Goal: Contribute content: Contribute content

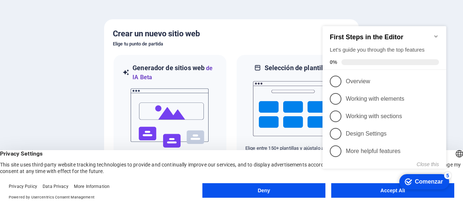
click at [437, 33] on icon "Minimize checklist" at bounding box center [436, 36] width 6 height 6
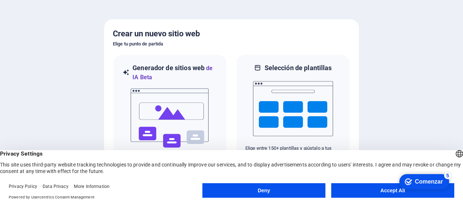
click at [303, 192] on button "Deny" at bounding box center [263, 190] width 123 height 15
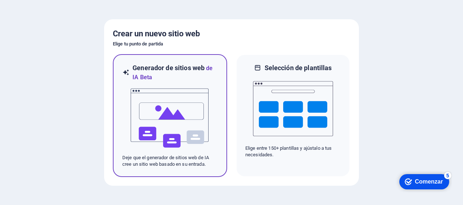
click at [184, 114] on img at bounding box center [170, 118] width 80 height 73
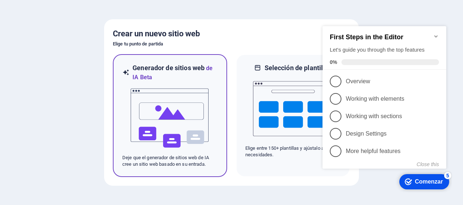
click at [170, 106] on img at bounding box center [170, 118] width 80 height 73
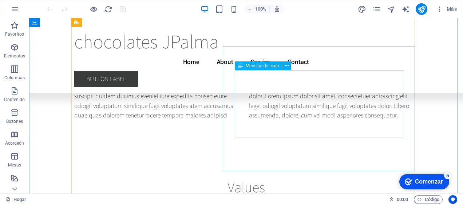
scroll to position [3206, 0]
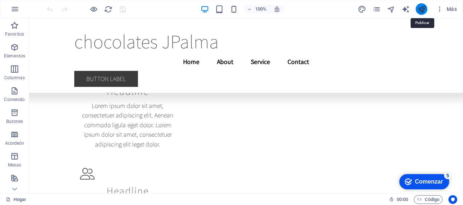
click at [422, 9] on icon "publicar" at bounding box center [217, 29] width 434 height 58
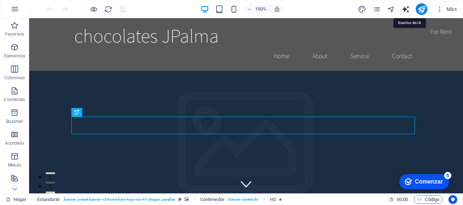
select select "English"
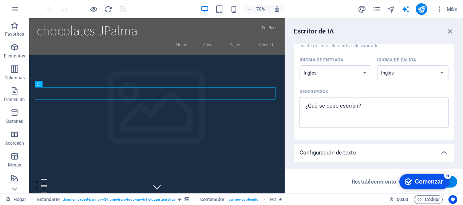
scroll to position [73, 0]
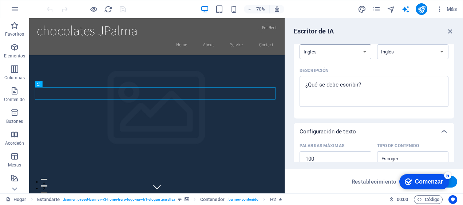
click at [0, 0] on select "Albanés Árabe Armenio Awadhi Azerbaiyano Baskir Vasco Bielorruso Bengalí Bhojpu…" at bounding box center [0, 0] width 0 height 0
select select "Spanish"
click at [0, 0] on select "Albanés Árabe Armenio Awadhi Azerbaiyano Baskir Vasco Bielorruso Bengalí Bhojpu…" at bounding box center [0, 0] width 0 height 0
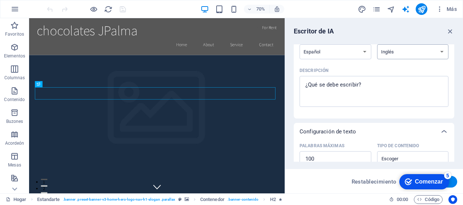
select select "Spanish"
type textarea "x"
click at [349, 81] on textarea "Descripción x ​" at bounding box center [374, 92] width 142 height 24
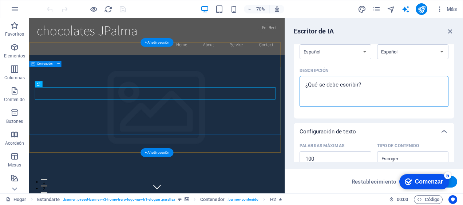
type textarea "C"
type textarea "x"
type textarea "Ch"
type textarea "x"
type textarea "Choi"
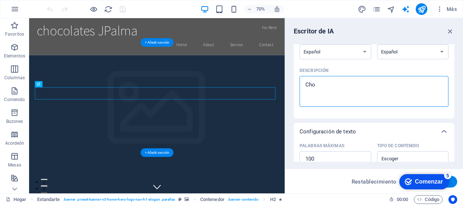
type textarea "x"
type textarea "Cho"
type textarea "x"
type textarea "Choc"
type textarea "x"
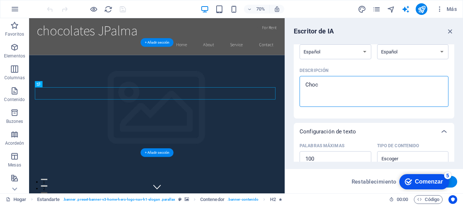
type textarea "Choco"
type textarea "x"
type textarea "Chocol"
type textarea "x"
type textarea "Chocola"
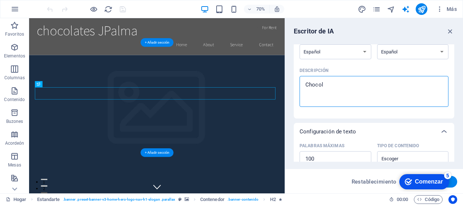
type textarea "x"
type textarea "Chocolat"
type textarea "x"
type textarea "Chocolate"
type textarea "x"
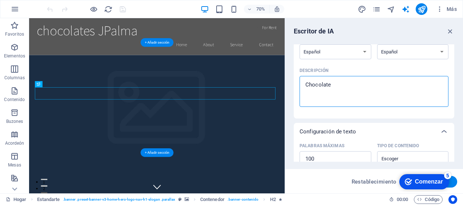
type textarea "Chocolates"
type textarea "x"
type textarea "Chocolates"
type textarea "x"
type textarea "Chocolates d"
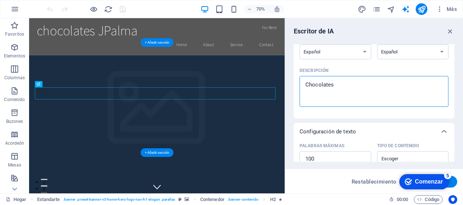
type textarea "x"
type textarea "Chocolates de"
type textarea "x"
type textarea "Chocolates de"
type textarea "x"
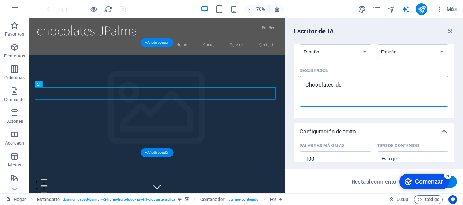
type textarea "Chocolates de c"
type textarea "x"
type textarea "Chocolates de cla"
type textarea "x"
type textarea "Chocolates de cl"
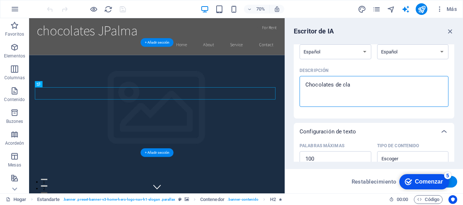
type textarea "x"
type textarea "Chocolates de c"
type textarea "x"
type textarea "Chocolates de"
type textarea "x"
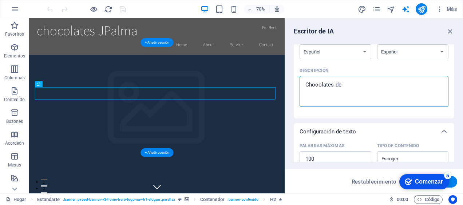
type textarea "Chocolates de c"
type textarea "x"
type textarea "Chocolates de ca"
type textarea "x"
type textarea "Chocolates de cal"
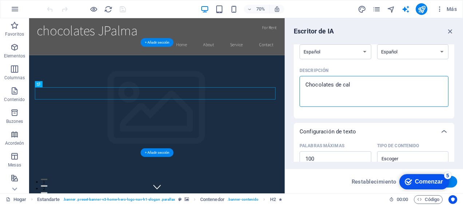
type textarea "x"
type textarea "Chocolates de cali"
type textarea "x"
type textarea "Chocolates de calid"
type textarea "x"
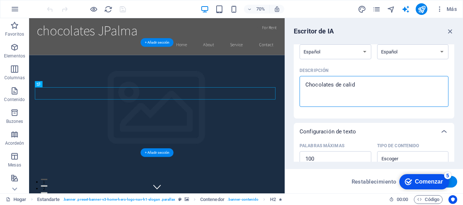
type textarea "Chocolates de calida"
type textarea "x"
type textarea "Chocolates de calidad"
type textarea "x"
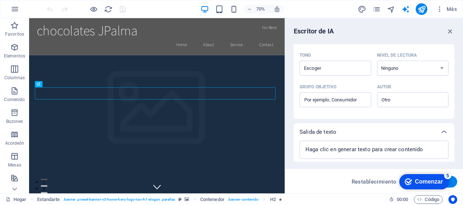
scroll to position [216, 0]
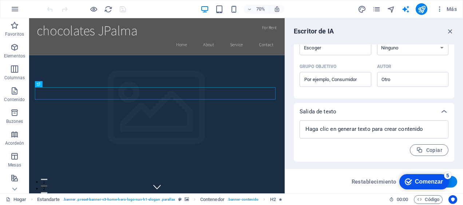
type textarea "Chocolates de calidad"
type textarea "x"
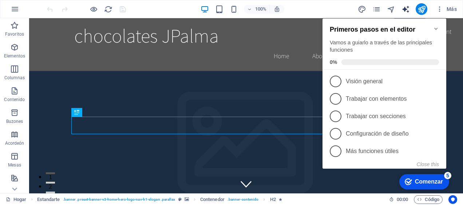
select select "English"
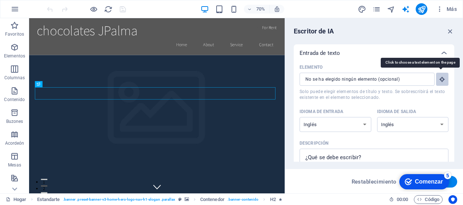
click at [0, 0] on button "Elemento ​ Solo puede elegir elementos de título y texto. Se sobrescribirá el t…" at bounding box center [0, 0] width 0 height 0
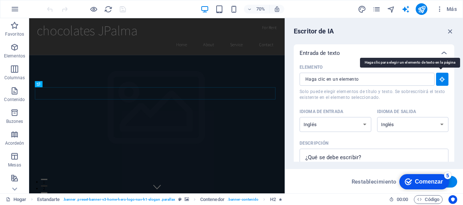
click at [0, 0] on icon "button" at bounding box center [0, 0] width 0 height 0
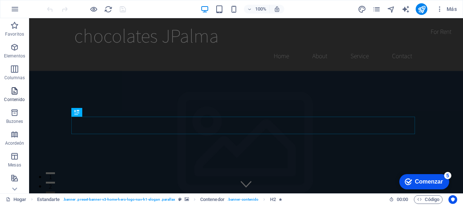
click at [15, 91] on icon "button" at bounding box center [14, 91] width 9 height 9
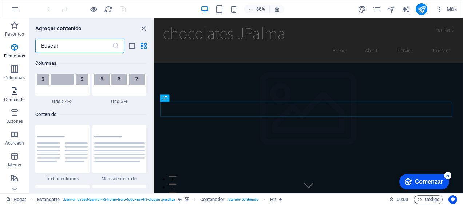
scroll to position [1274, 0]
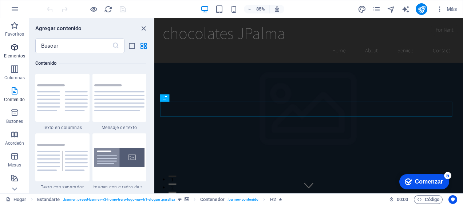
click at [16, 49] on icon "button" at bounding box center [14, 47] width 9 height 9
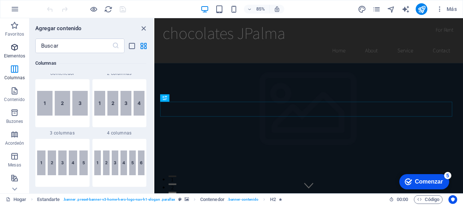
scroll to position [78, 0]
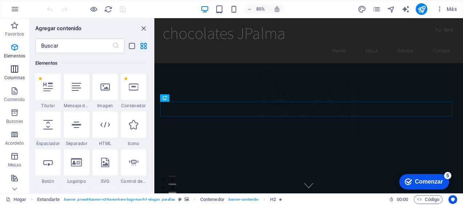
click at [15, 74] on icon "button" at bounding box center [14, 69] width 9 height 9
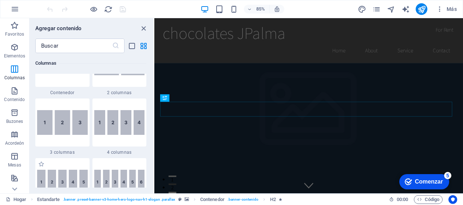
scroll to position [433, 0]
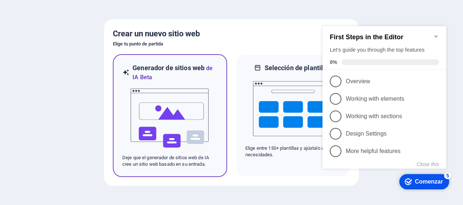
click at [173, 107] on img at bounding box center [170, 118] width 80 height 73
